Goal: Task Accomplishment & Management: Manage account settings

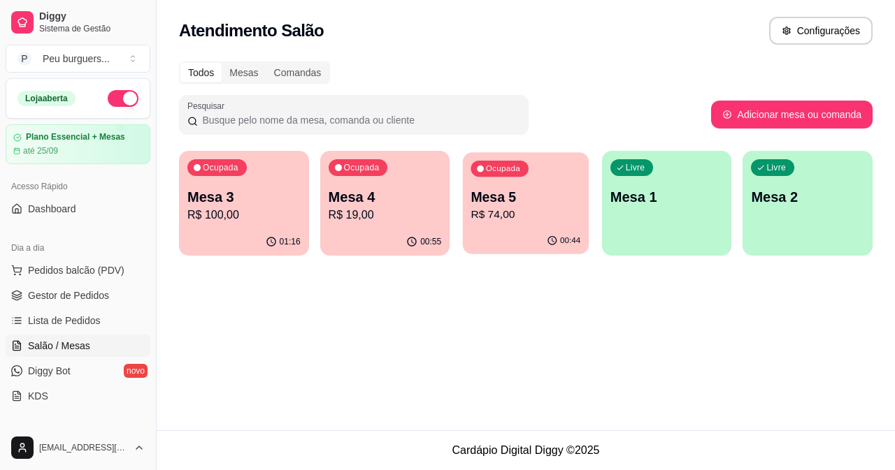
click at [557, 173] on div "Ocupada Mesa 5 R$ 74,00" at bounding box center [526, 190] width 126 height 76
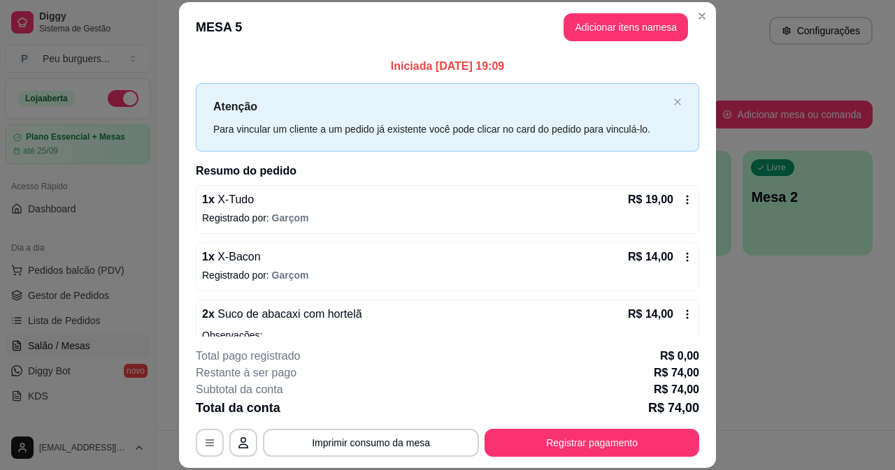
click at [416, 458] on footer "**********" at bounding box center [447, 402] width 537 height 131
click at [417, 451] on button "Imprimir consumo da mesa" at bounding box center [371, 442] width 210 height 27
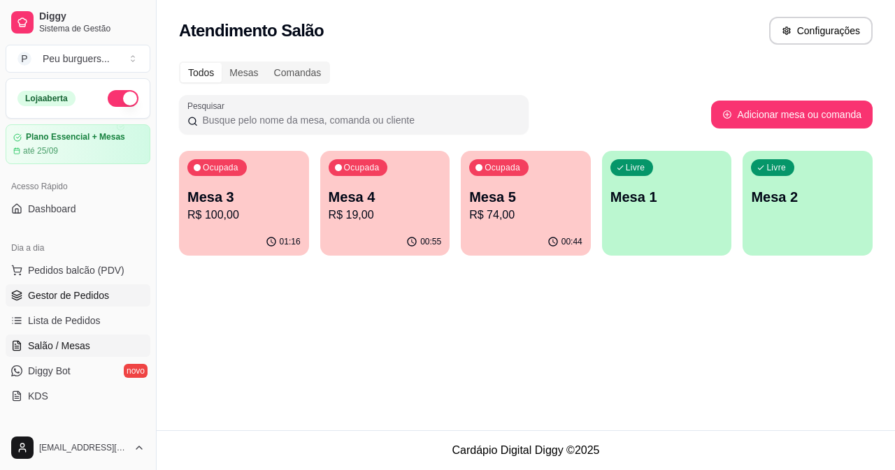
click at [92, 292] on span "Gestor de Pedidos" at bounding box center [68, 296] width 81 height 14
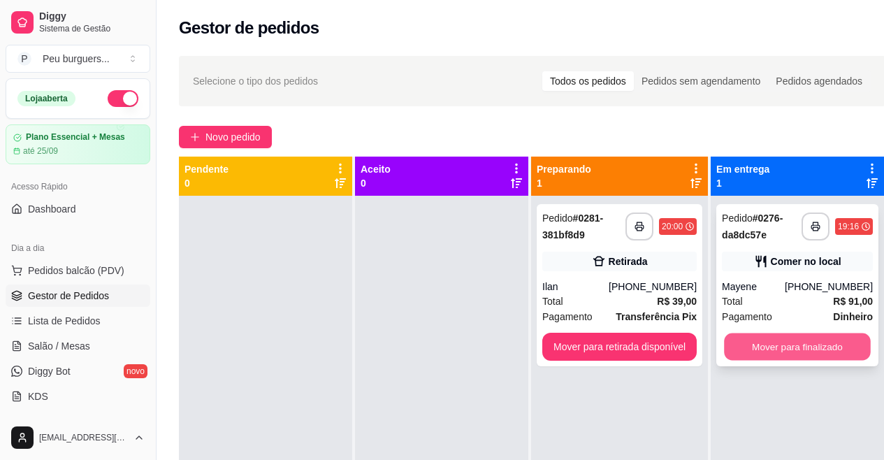
click at [766, 352] on button "Mover para finalizado" at bounding box center [797, 346] width 147 height 27
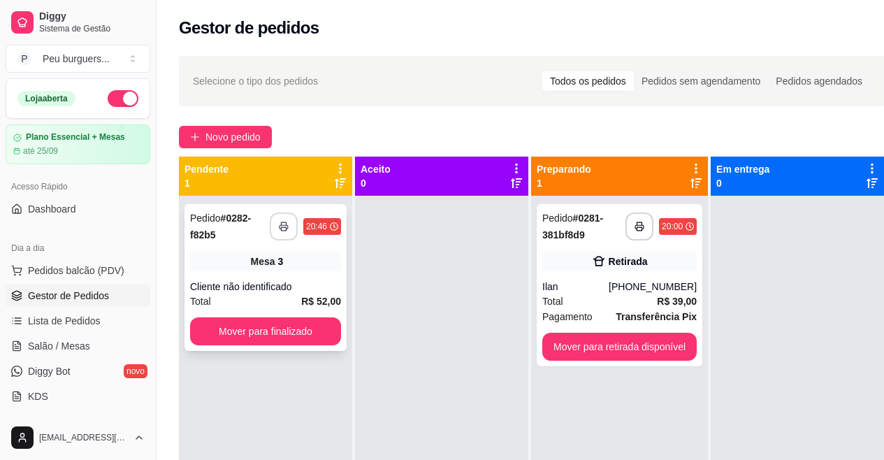
click at [289, 219] on button "button" at bounding box center [284, 227] width 28 height 28
click at [283, 229] on icon "button" at bounding box center [284, 227] width 10 height 10
click at [308, 326] on button "Mover para finalizado" at bounding box center [265, 331] width 147 height 27
click at [283, 219] on button "button" at bounding box center [284, 226] width 27 height 27
click at [285, 220] on button "button" at bounding box center [284, 226] width 27 height 27
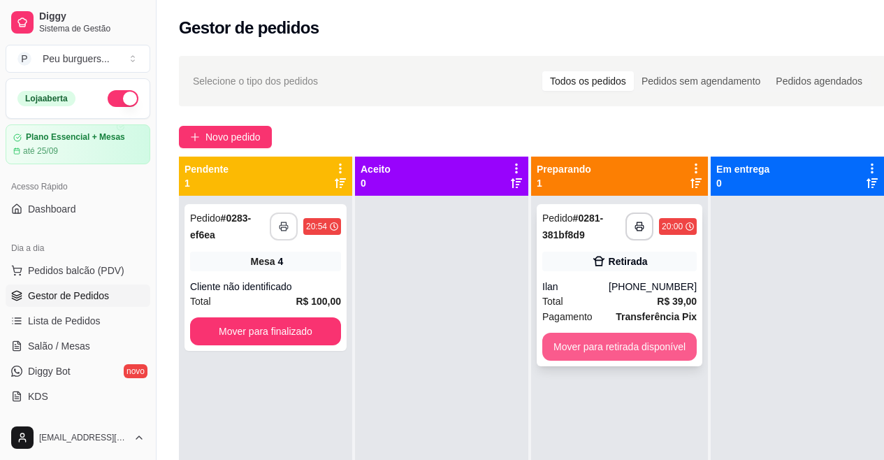
click at [568, 342] on button "Mover para retirada disponível" at bounding box center [620, 347] width 155 height 28
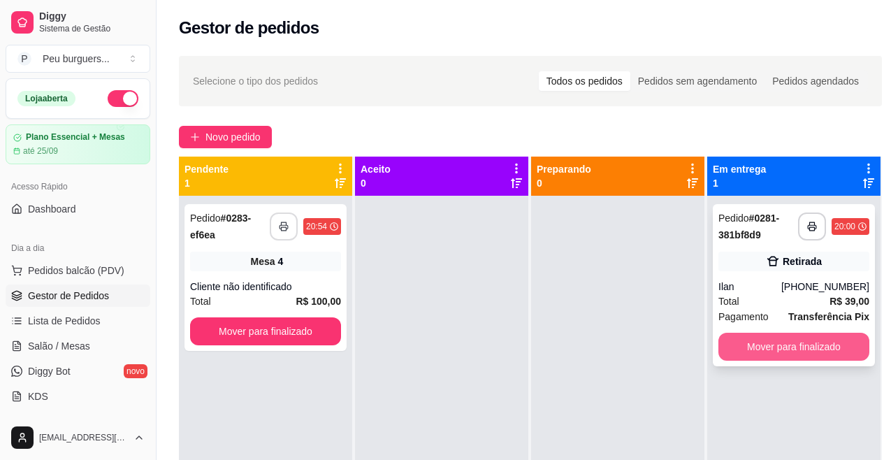
click at [800, 343] on button "Mover para finalizado" at bounding box center [794, 347] width 151 height 28
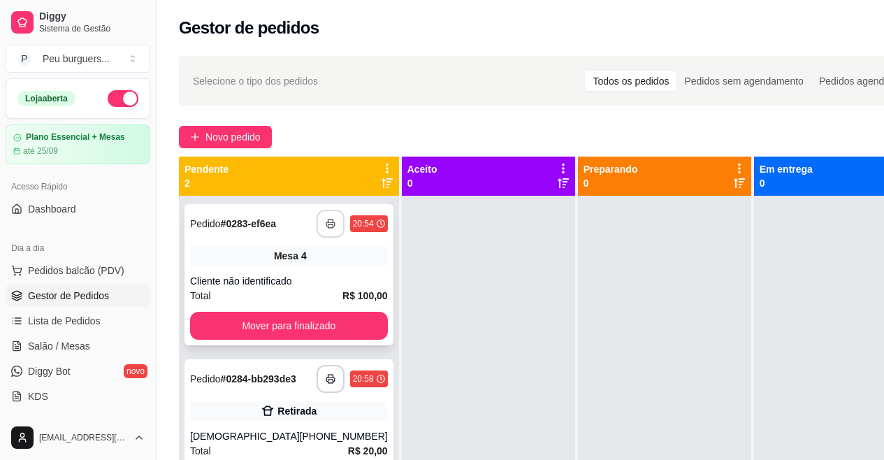
click at [321, 251] on div "Mesa 4" at bounding box center [289, 256] width 198 height 20
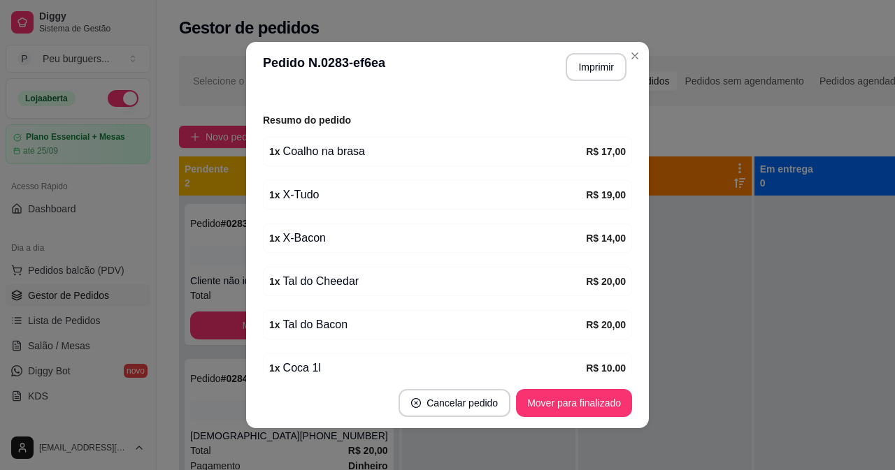
scroll to position [228, 0]
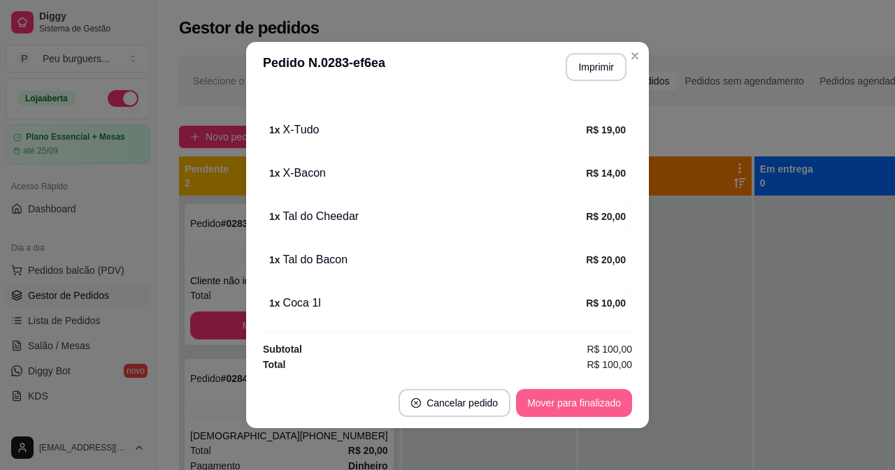
click at [574, 401] on button "Mover para finalizado" at bounding box center [574, 403] width 116 height 28
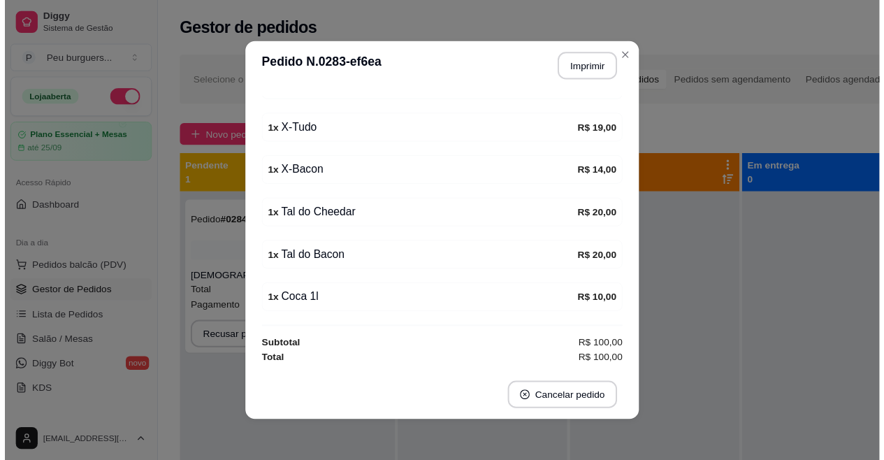
scroll to position [182, 0]
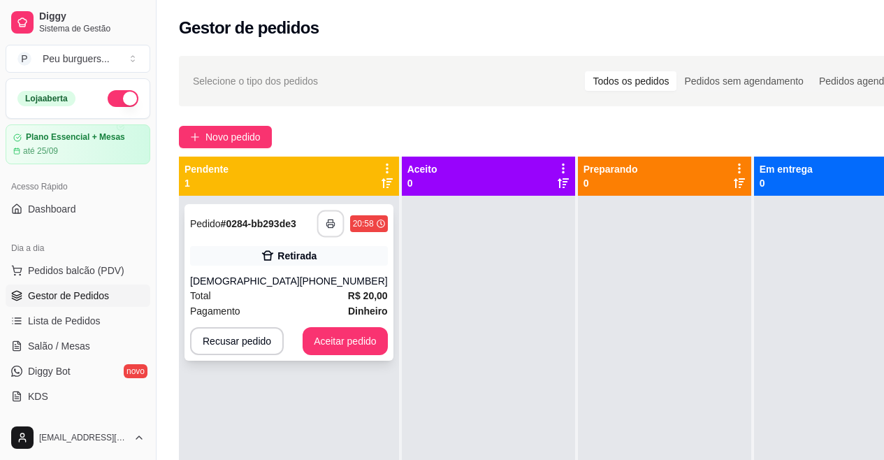
click at [328, 224] on rect "button" at bounding box center [330, 225] width 5 height 3
click at [326, 222] on icon "button" at bounding box center [331, 224] width 10 height 10
click at [328, 338] on button "Aceitar pedido" at bounding box center [345, 341] width 82 height 27
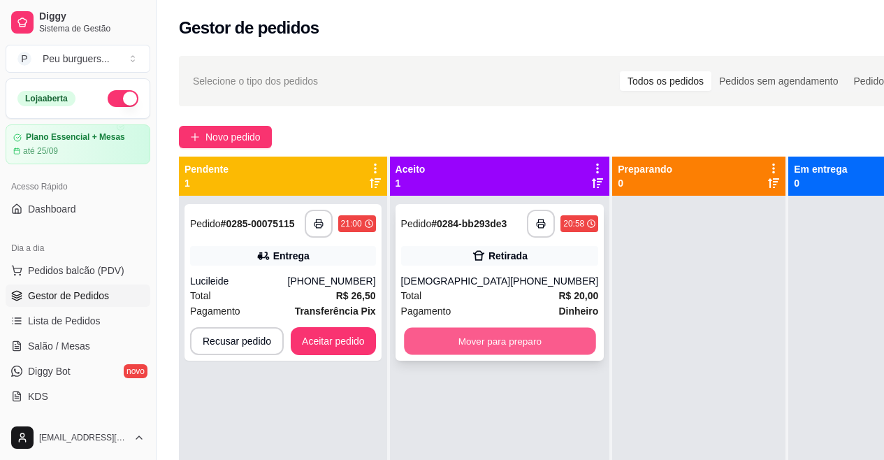
click at [465, 340] on button "Mover para preparo" at bounding box center [500, 341] width 192 height 27
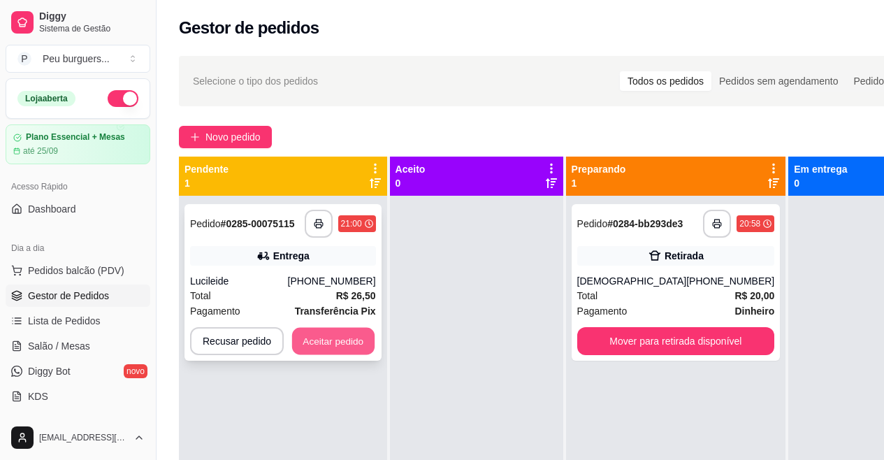
click at [340, 335] on button "Aceitar pedido" at bounding box center [333, 341] width 82 height 27
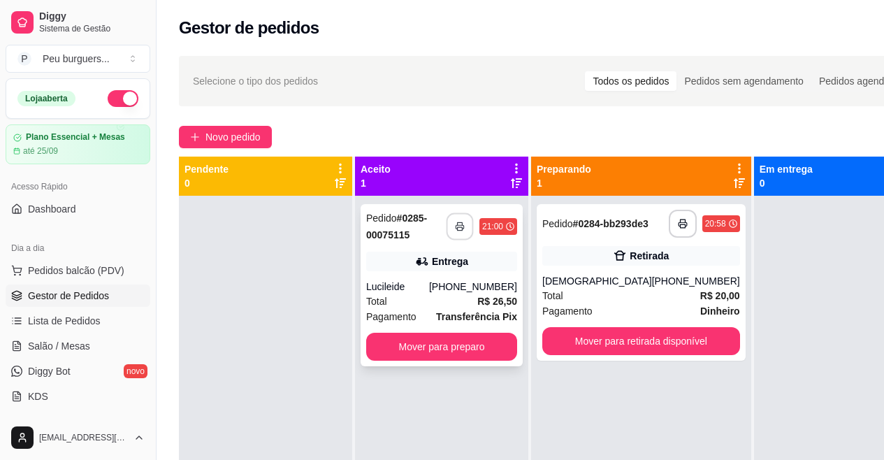
click at [462, 226] on icon "button" at bounding box center [460, 227] width 10 height 10
click at [475, 340] on button "Mover para preparo" at bounding box center [441, 347] width 151 height 28
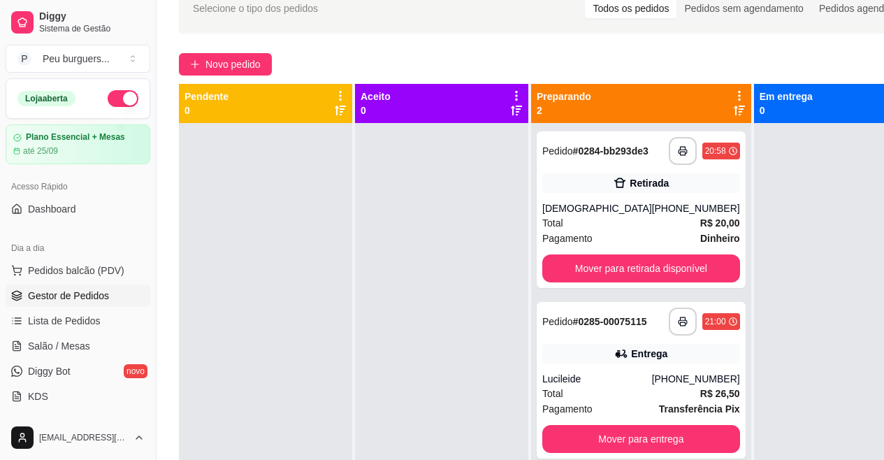
scroll to position [46, 0]
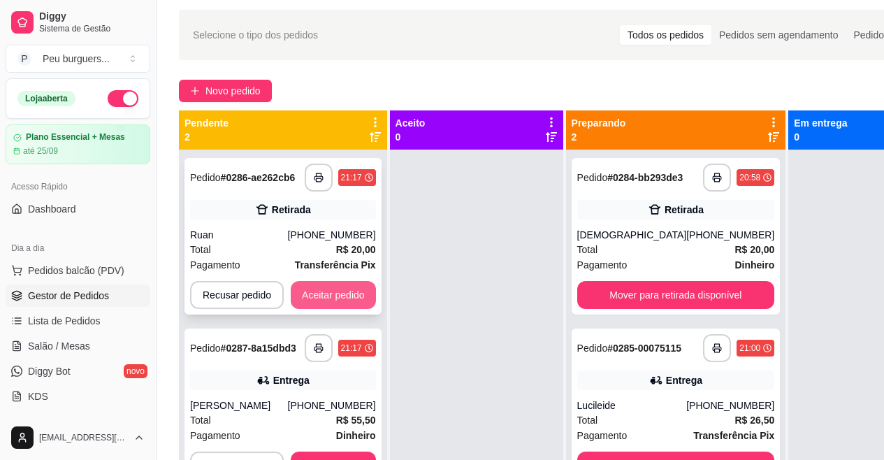
click at [332, 293] on button "Aceitar pedido" at bounding box center [333, 295] width 85 height 28
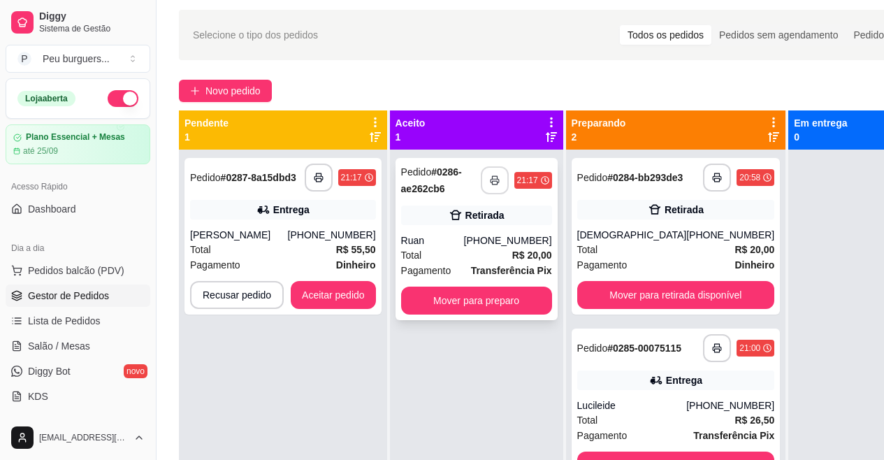
click at [498, 182] on icon "button" at bounding box center [495, 180] width 8 height 3
click at [495, 174] on button "button" at bounding box center [494, 180] width 27 height 27
click at [492, 299] on button "Mover para preparo" at bounding box center [476, 301] width 151 height 28
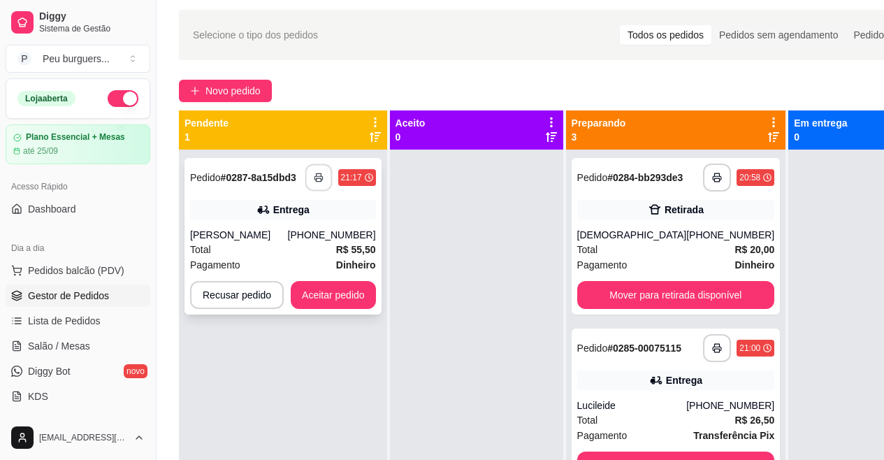
click at [308, 171] on button "button" at bounding box center [318, 177] width 27 height 27
click at [327, 299] on button "Aceitar pedido" at bounding box center [333, 295] width 85 height 28
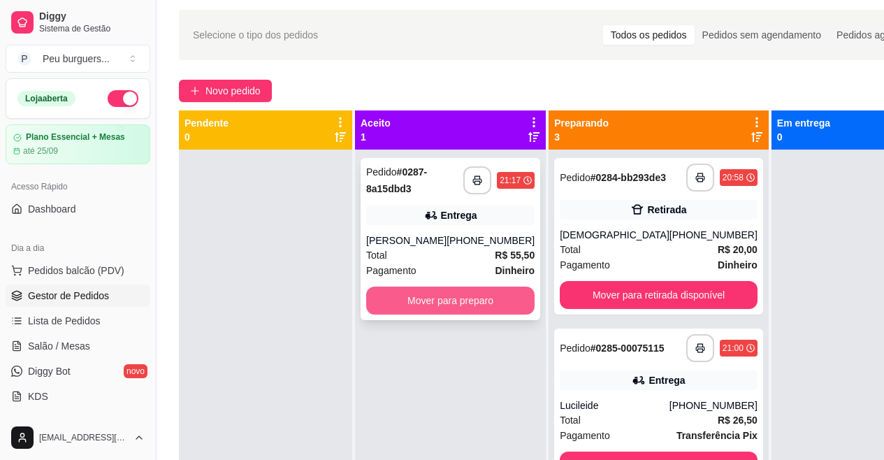
click at [431, 287] on button "Mover para preparo" at bounding box center [450, 301] width 168 height 28
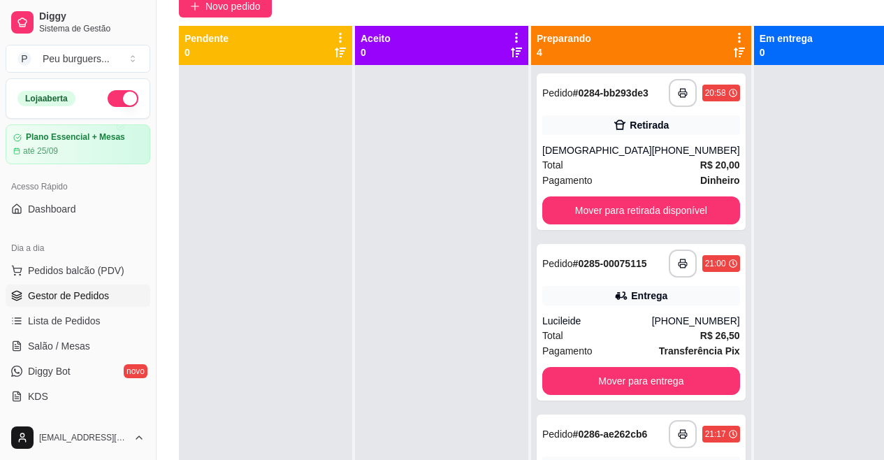
scroll to position [133, 0]
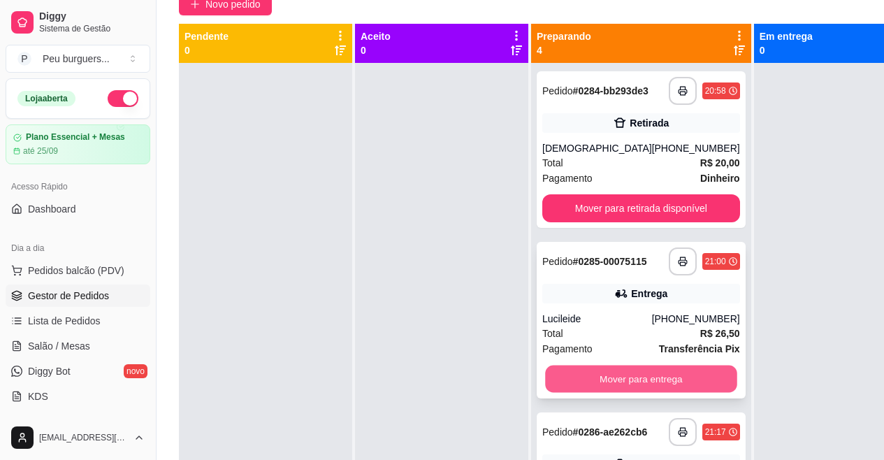
click at [635, 385] on button "Mover para entrega" at bounding box center [641, 379] width 192 height 27
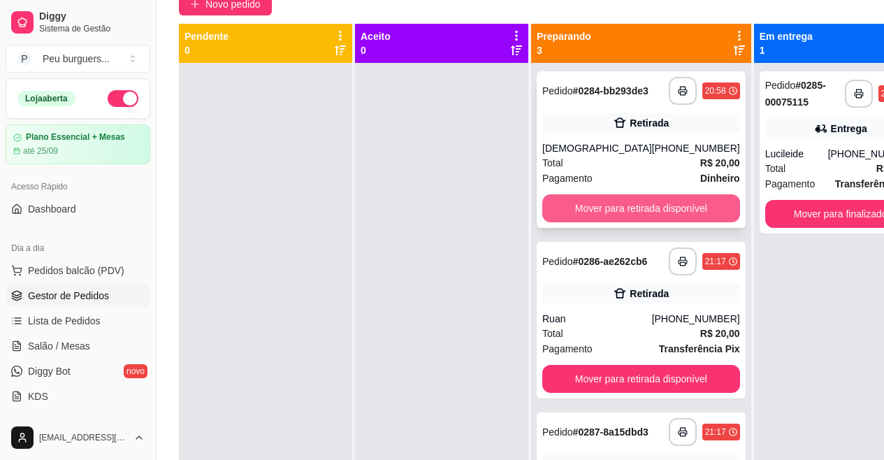
click at [582, 222] on button "Mover para retirada disponível" at bounding box center [642, 208] width 198 height 28
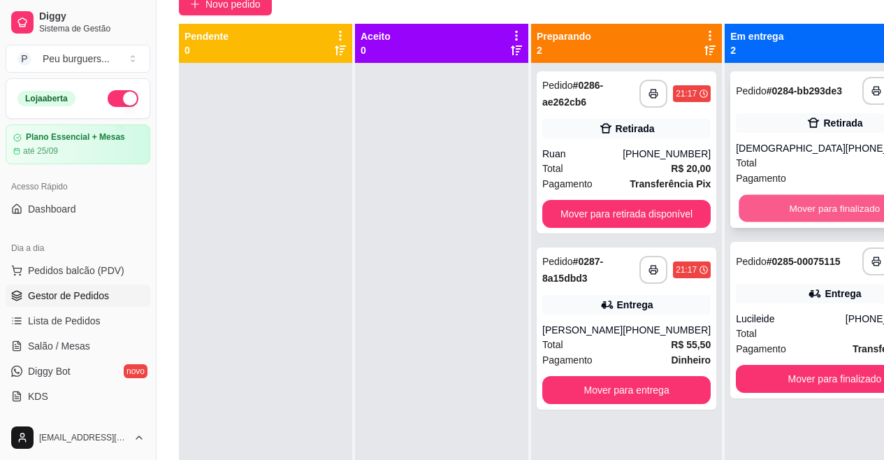
click at [752, 207] on button "Mover para finalizado" at bounding box center [835, 208] width 192 height 27
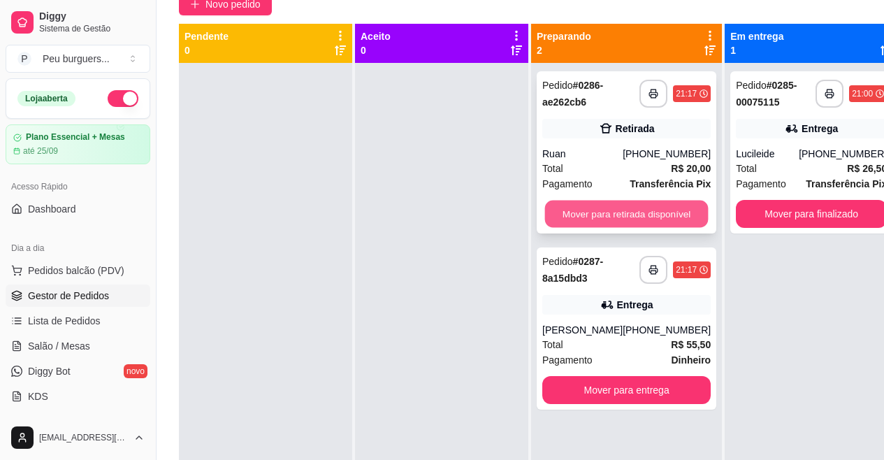
click at [669, 217] on button "Mover para retirada disponível" at bounding box center [627, 214] width 164 height 27
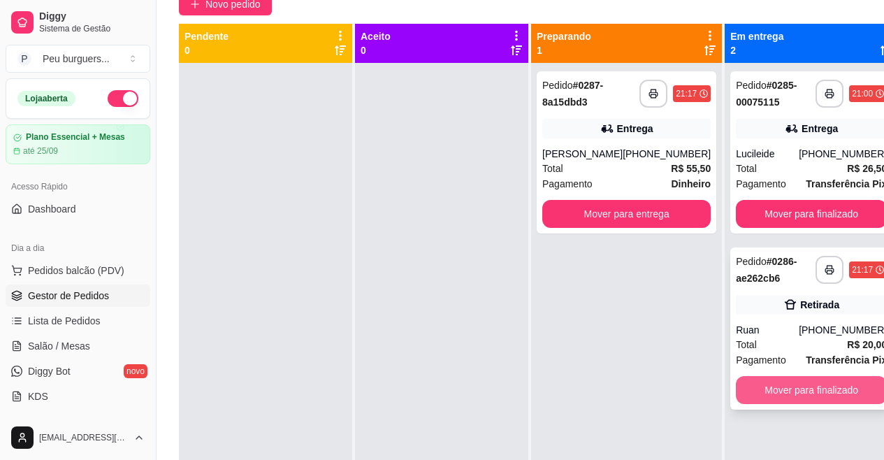
click at [805, 385] on button "Mover para finalizado" at bounding box center [811, 390] width 151 height 28
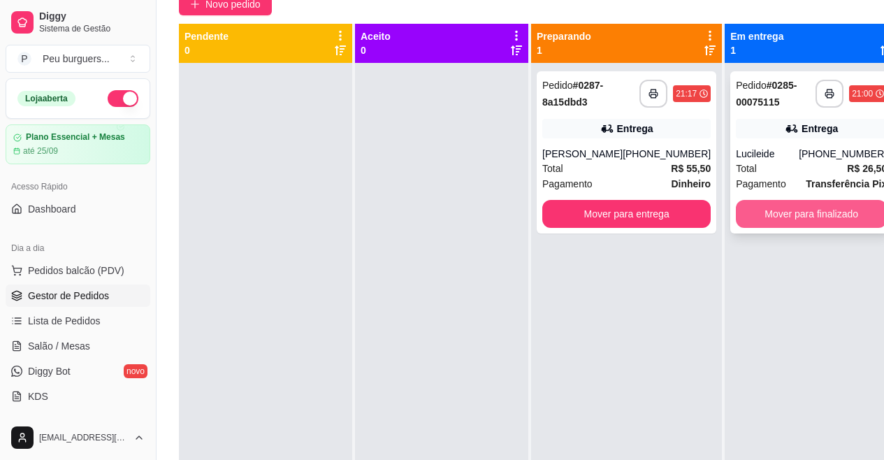
click at [774, 214] on button "Mover para finalizado" at bounding box center [811, 214] width 151 height 28
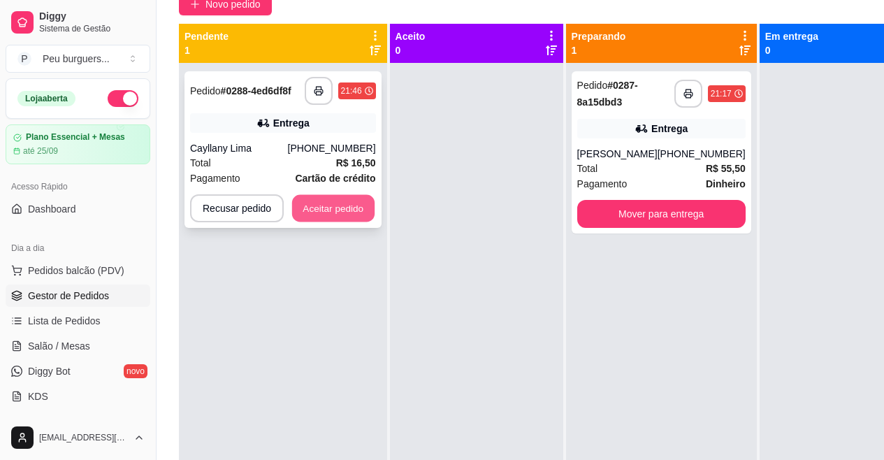
click at [321, 212] on button "Aceitar pedido" at bounding box center [333, 208] width 82 height 27
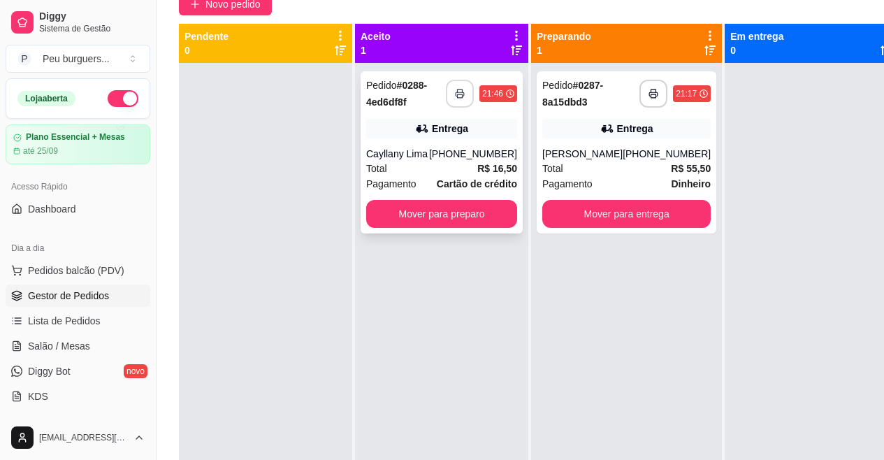
click at [462, 94] on rect "button" at bounding box center [459, 95] width 5 height 3
click at [462, 90] on polyline "button" at bounding box center [459, 90] width 5 height 3
click at [451, 212] on button "Mover para preparo" at bounding box center [441, 214] width 147 height 27
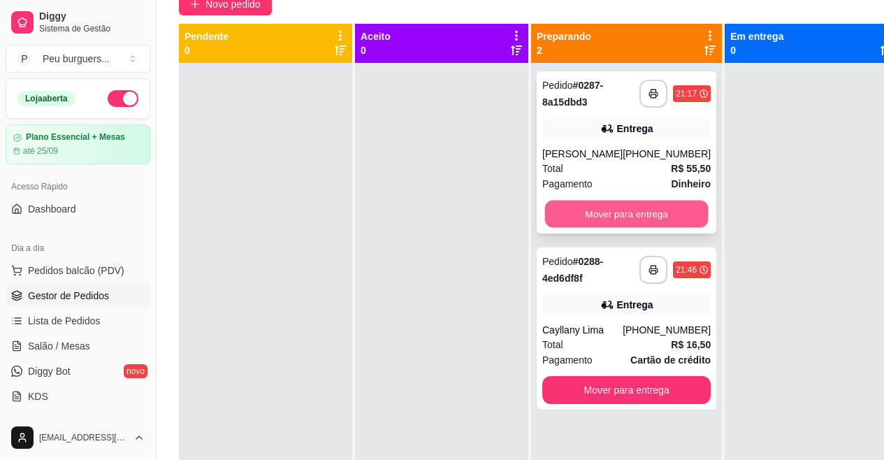
click at [647, 219] on button "Mover para entrega" at bounding box center [627, 214] width 164 height 27
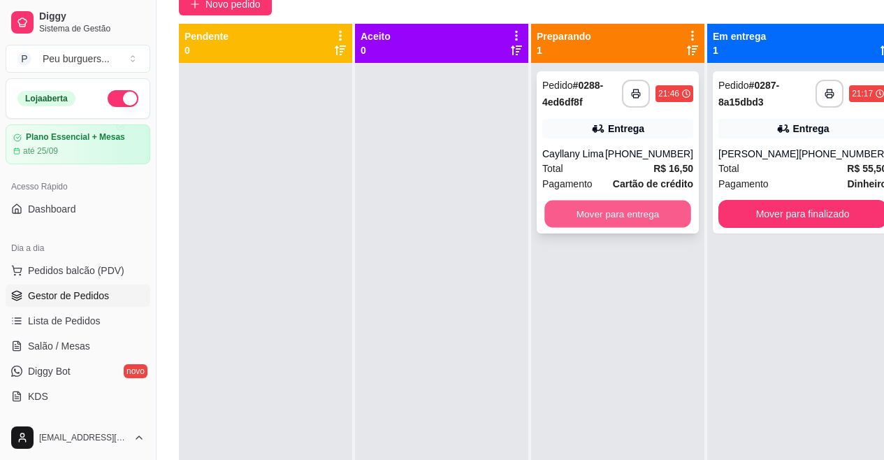
click at [624, 220] on button "Mover para entrega" at bounding box center [618, 214] width 147 height 27
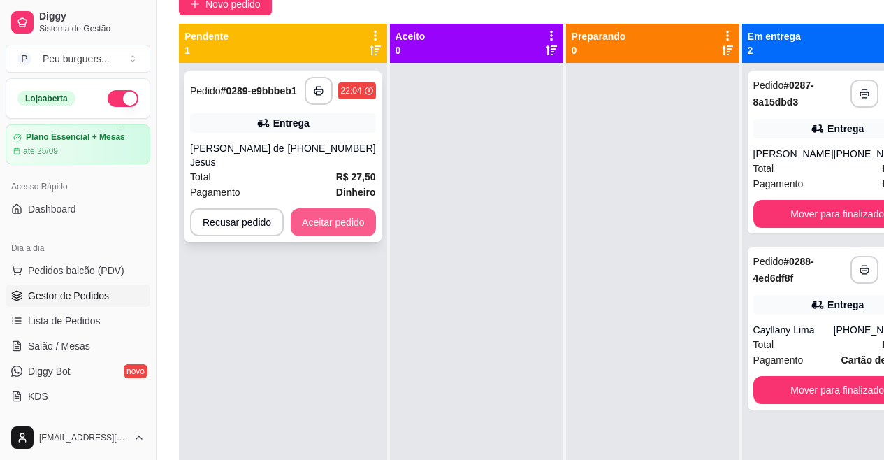
click at [354, 208] on button "Aceitar pedido" at bounding box center [333, 222] width 85 height 28
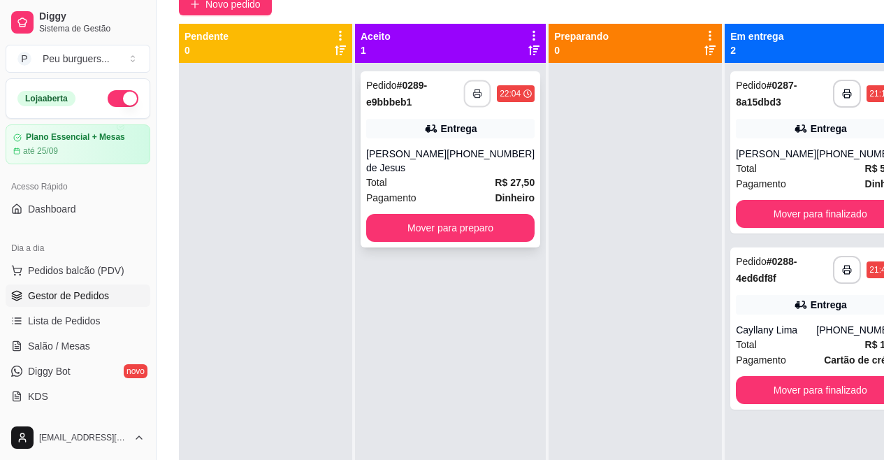
click at [464, 87] on button "button" at bounding box center [477, 93] width 27 height 27
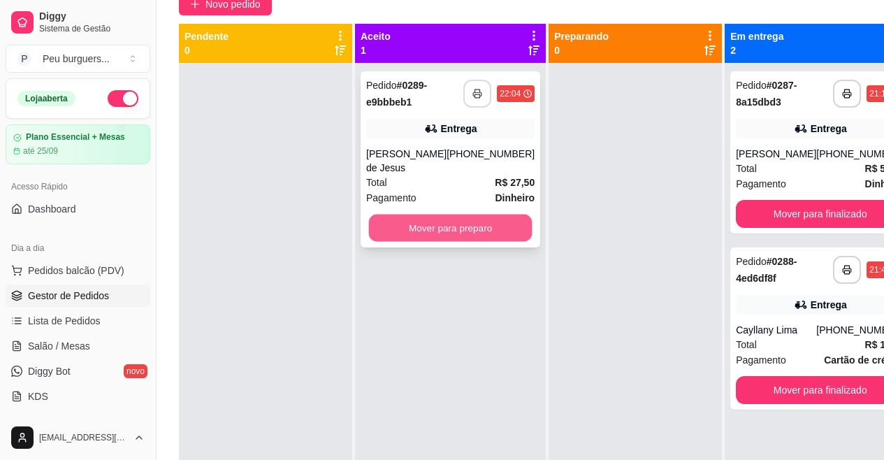
click at [464, 219] on button "Mover para preparo" at bounding box center [451, 228] width 164 height 27
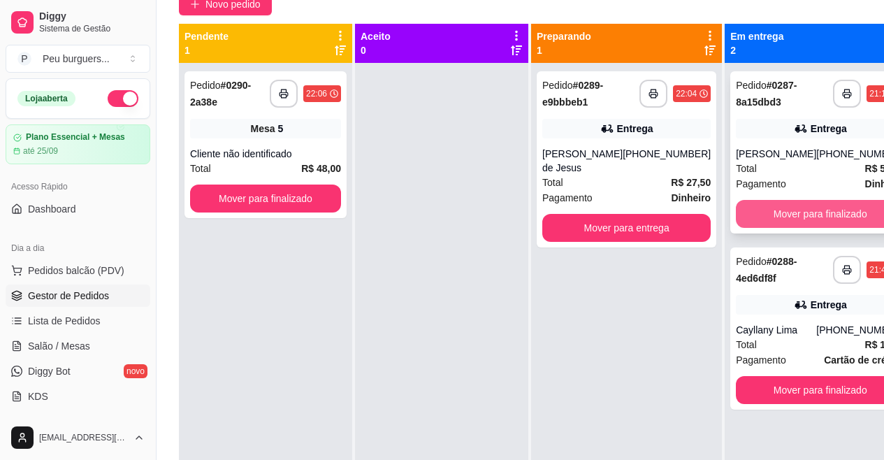
click at [796, 217] on button "Mover para finalizado" at bounding box center [820, 214] width 168 height 28
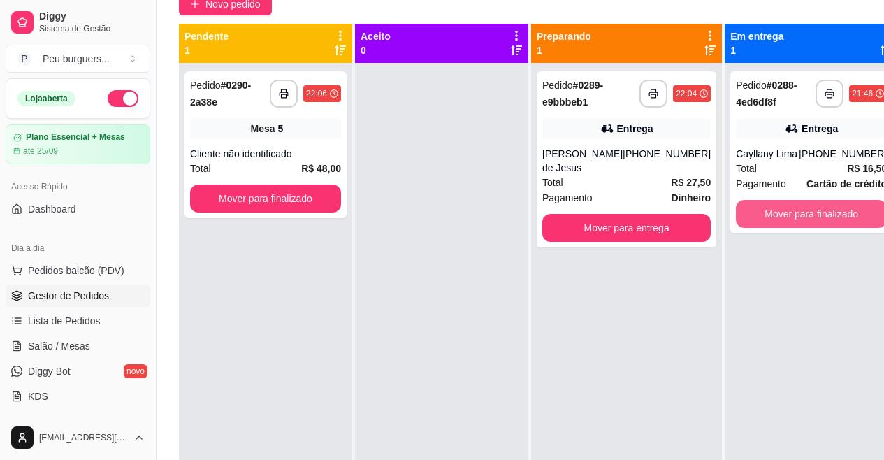
click at [796, 217] on button "Mover para finalizado" at bounding box center [811, 214] width 151 height 28
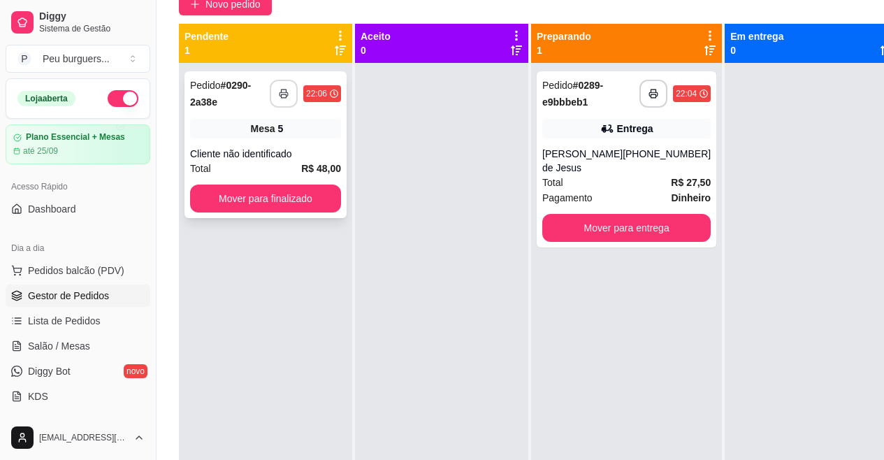
click at [285, 96] on icon "button" at bounding box center [284, 94] width 10 height 10
click at [286, 194] on button "Mover para finalizado" at bounding box center [265, 199] width 151 height 28
click at [291, 92] on button "button" at bounding box center [284, 93] width 27 height 27
click at [285, 198] on button "Mover para finalizado" at bounding box center [265, 198] width 147 height 27
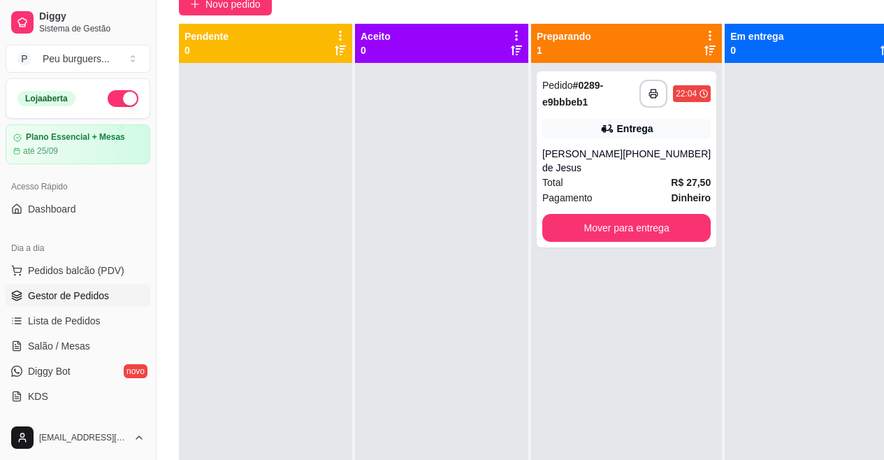
click at [41, 451] on span "Produtos" at bounding box center [47, 458] width 39 height 14
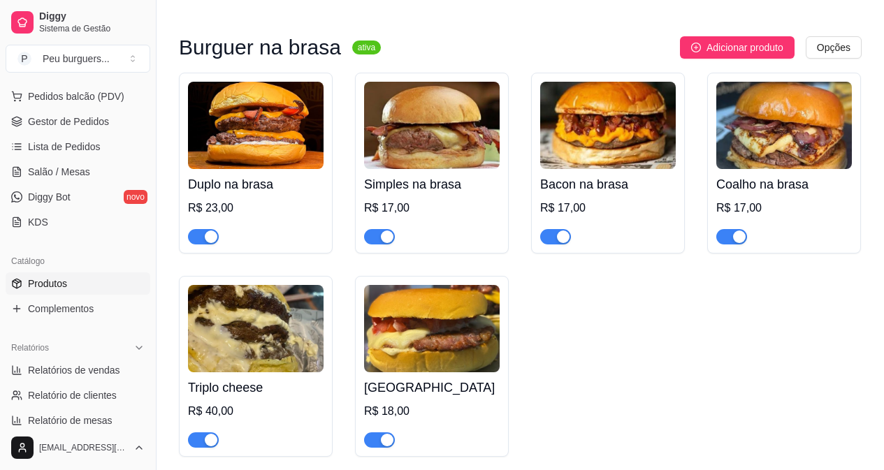
scroll to position [3748, 0]
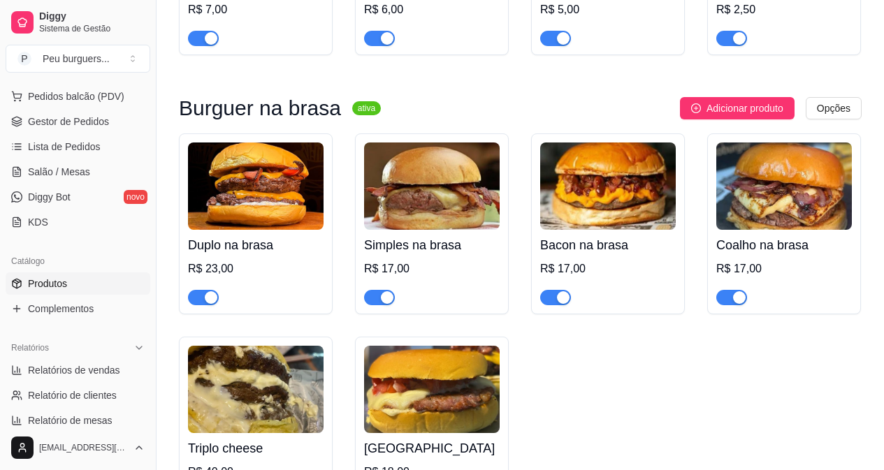
click at [733, 289] on div at bounding box center [732, 297] width 31 height 17
click at [733, 290] on span "button" at bounding box center [732, 297] width 31 height 15
click at [554, 290] on button "button" at bounding box center [555, 297] width 31 height 15
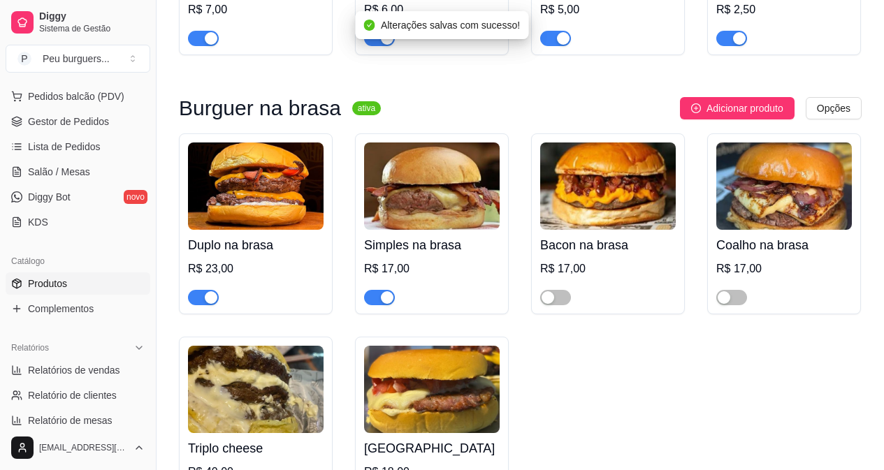
click at [375, 292] on span "button" at bounding box center [379, 297] width 31 height 15
click at [202, 290] on button "button" at bounding box center [203, 297] width 31 height 15
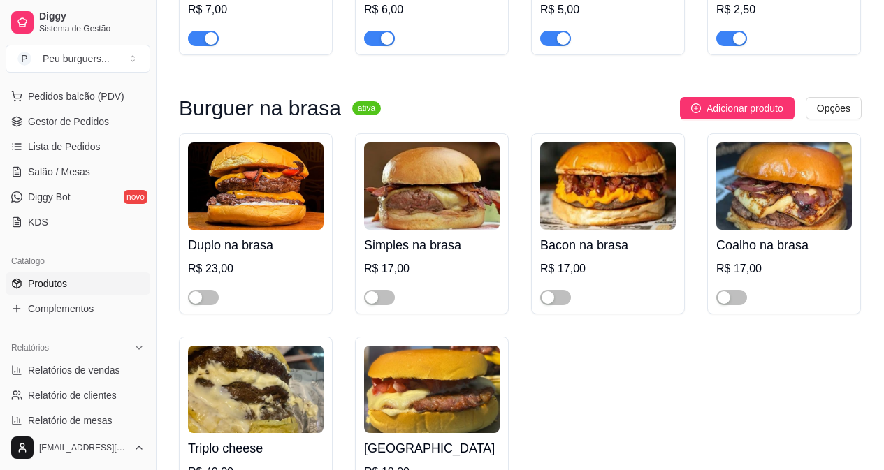
scroll to position [3801, 0]
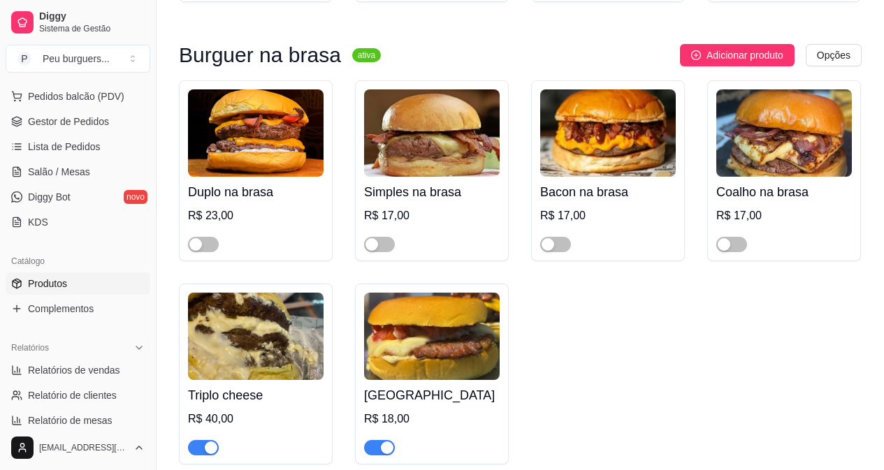
click at [201, 440] on span "button" at bounding box center [203, 447] width 31 height 15
click at [370, 440] on span "button" at bounding box center [379, 447] width 31 height 15
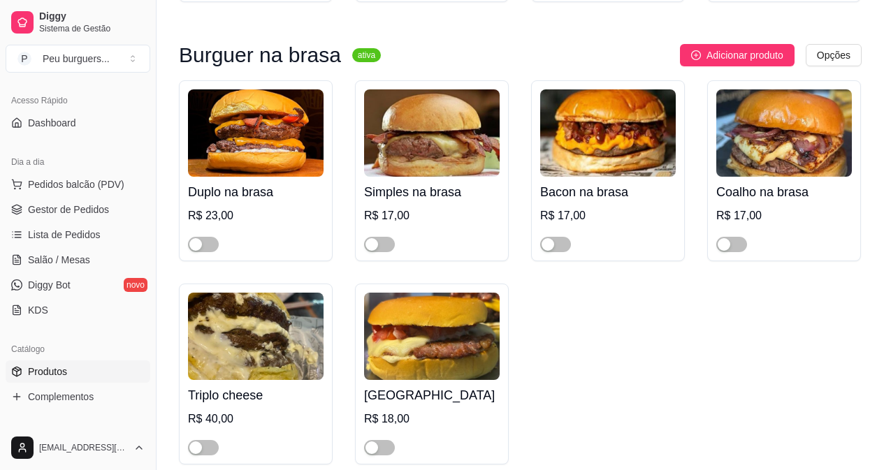
scroll to position [6, 0]
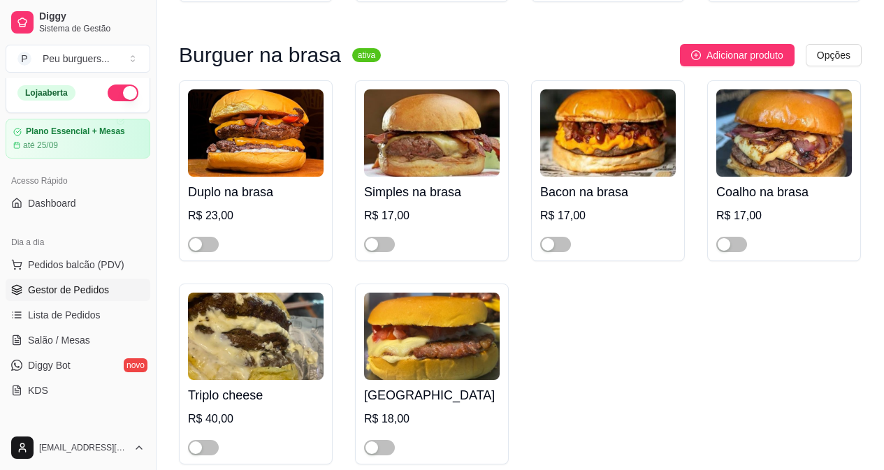
click at [73, 285] on span "Gestor de Pedidos" at bounding box center [68, 290] width 81 height 14
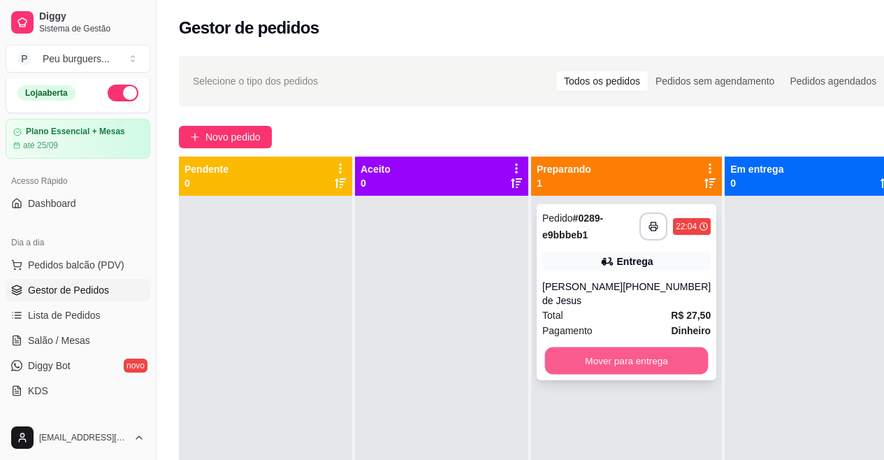
click at [610, 361] on button "Mover para entrega" at bounding box center [627, 360] width 164 height 27
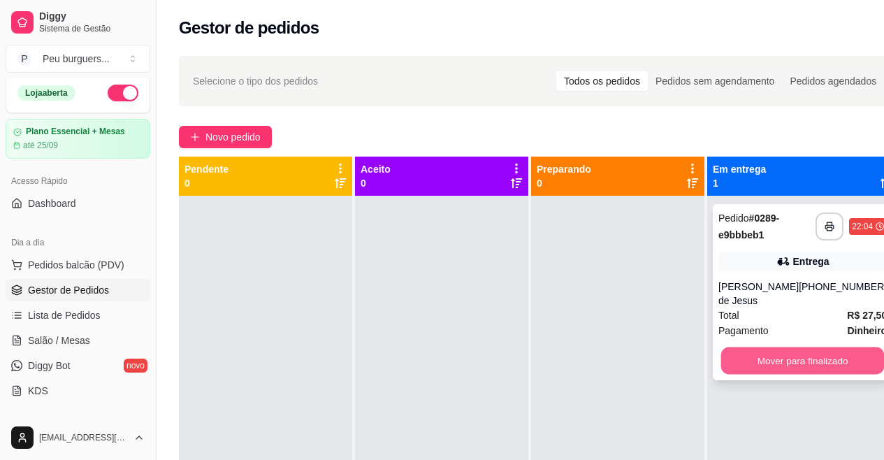
click at [842, 352] on button "Mover para finalizado" at bounding box center [803, 360] width 164 height 27
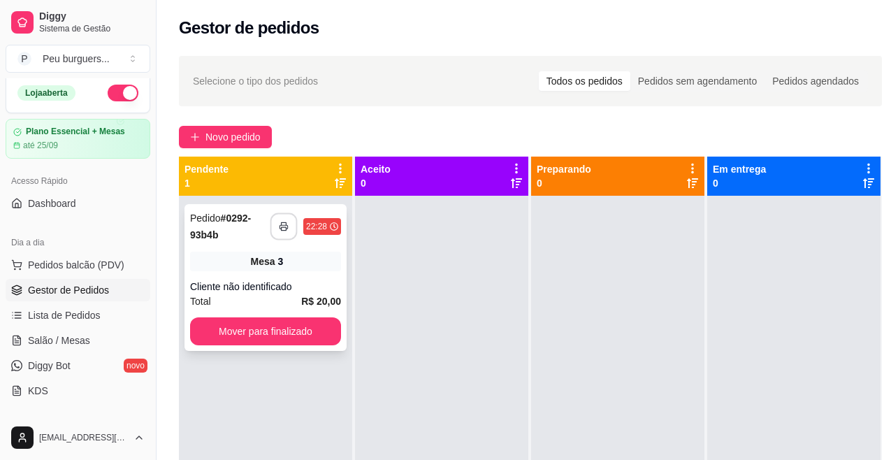
click at [285, 215] on button "button" at bounding box center [284, 226] width 27 height 27
click at [312, 328] on button "Mover para finalizado" at bounding box center [265, 331] width 147 height 27
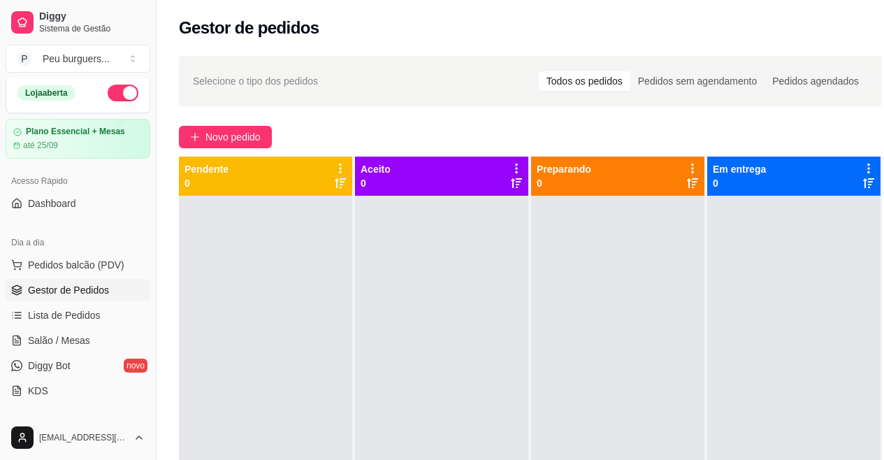
click at [117, 85] on button "button" at bounding box center [123, 93] width 31 height 17
